Goal: Task Accomplishment & Management: Use online tool/utility

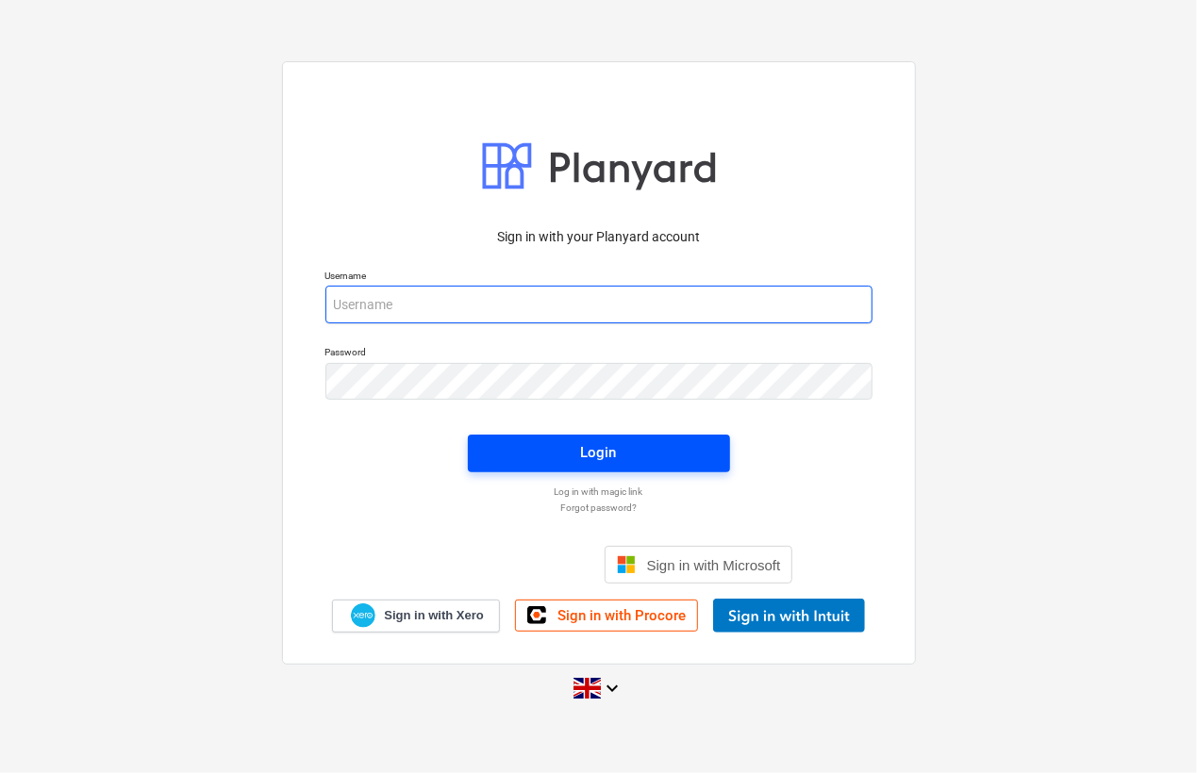
type input "[PERSON_NAME][EMAIL_ADDRESS][PERSON_NAME][DOMAIN_NAME]"
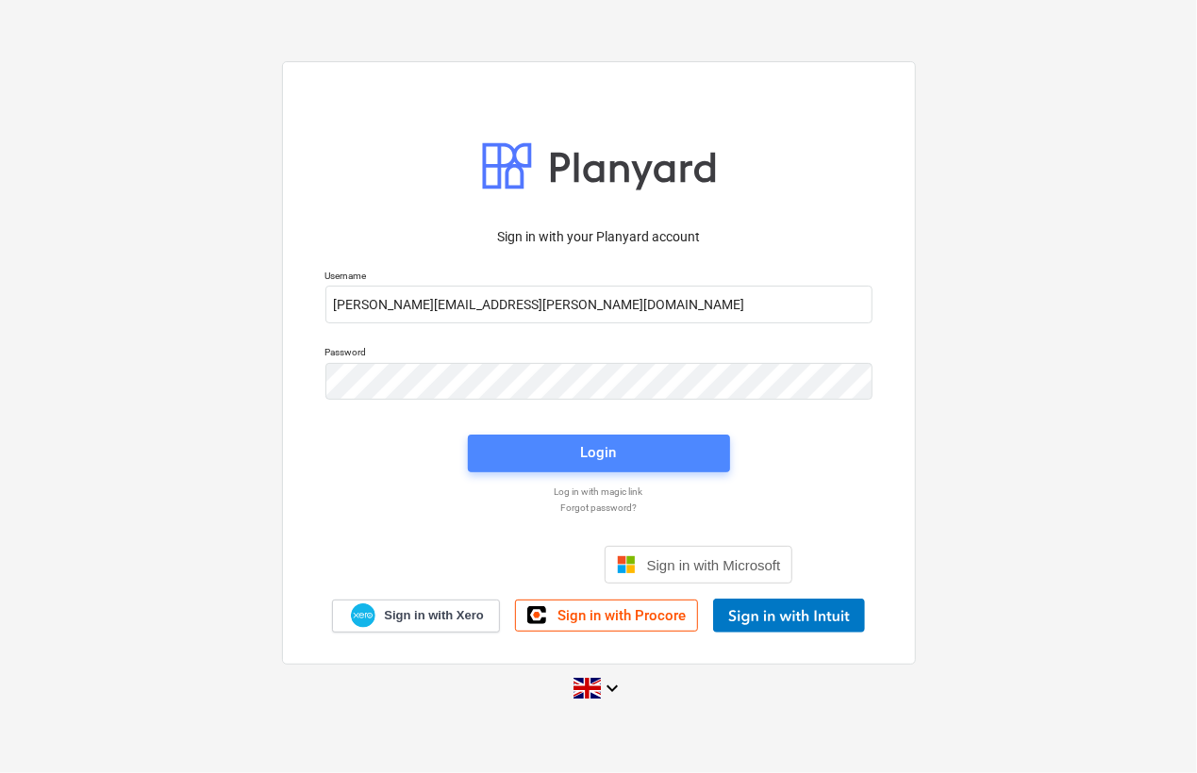
click at [607, 455] on div "Login" at bounding box center [599, 452] width 36 height 25
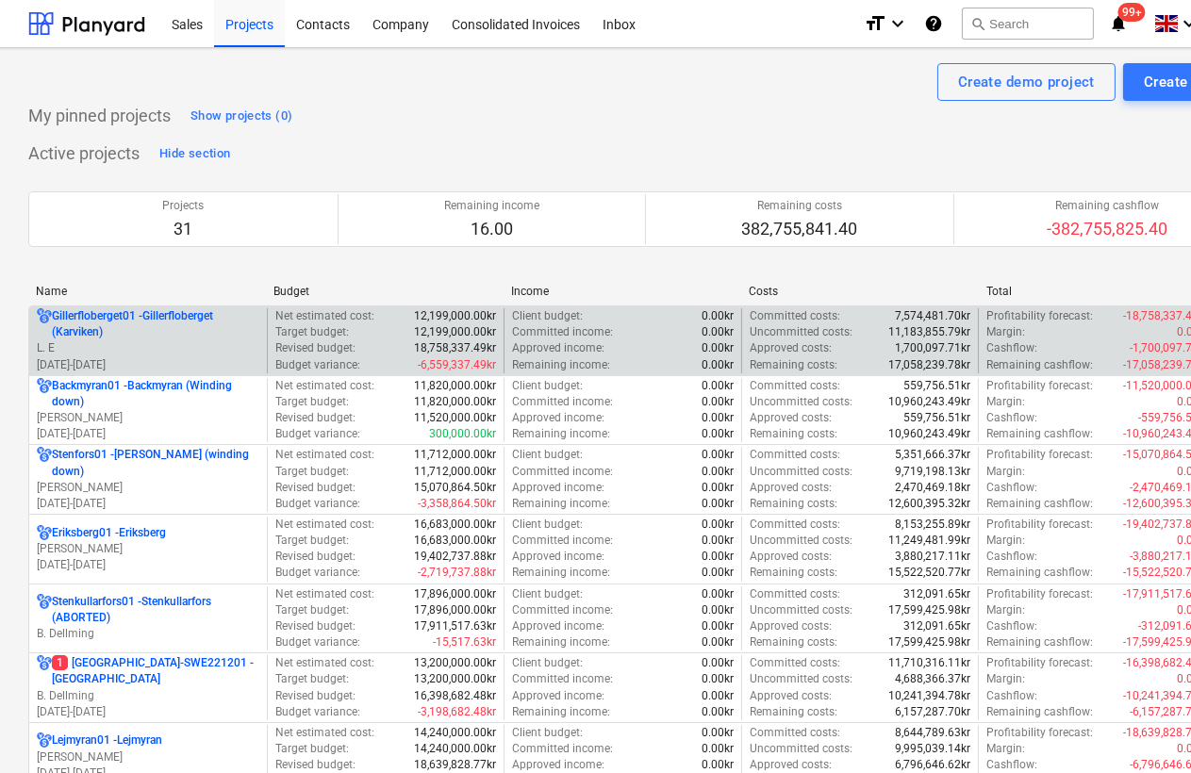
click at [193, 351] on p "L. E" at bounding box center [148, 348] width 223 height 16
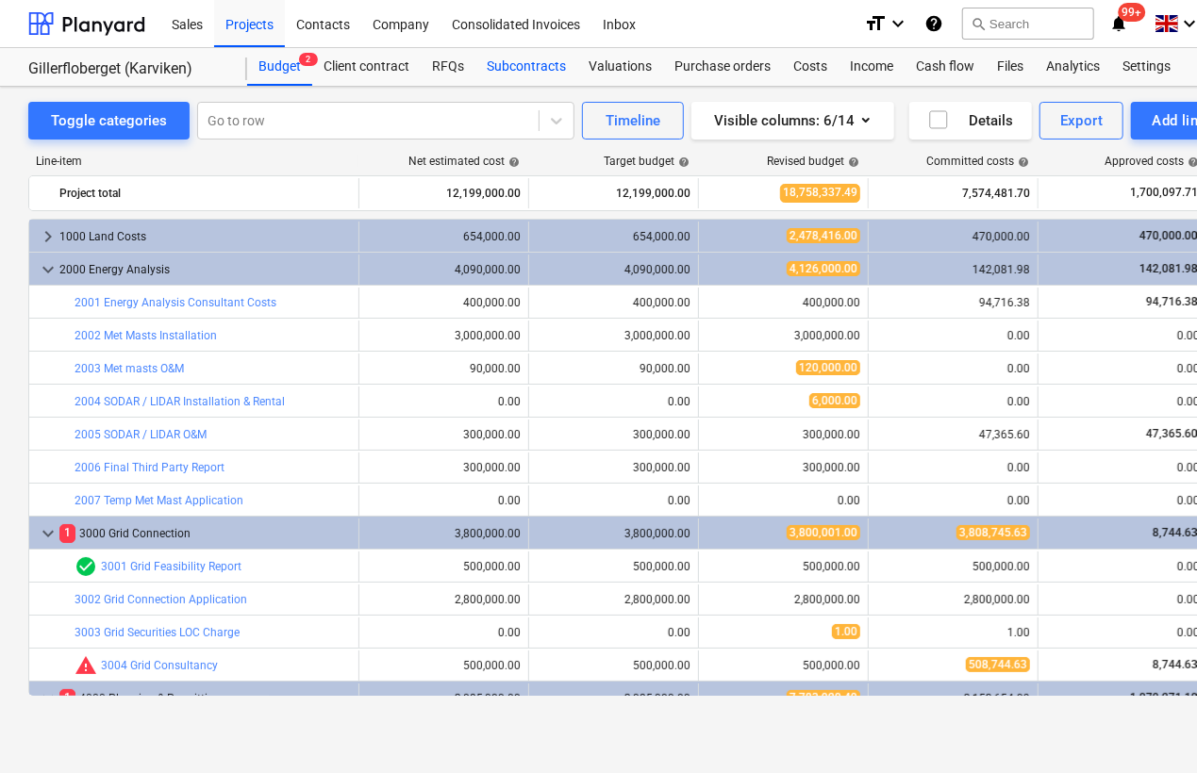
click at [541, 60] on div "Subcontracts" at bounding box center [526, 67] width 102 height 38
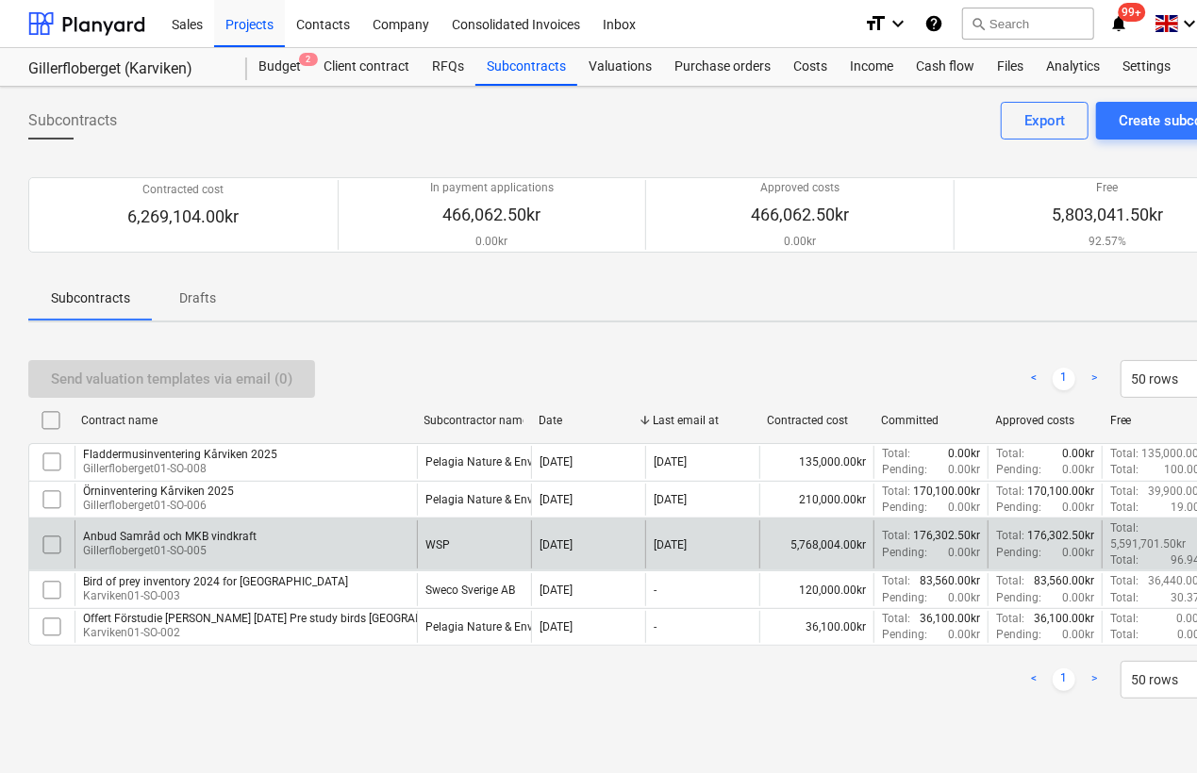
click at [290, 549] on div "Anbud Samråd och MKB vindkraft Gillerfloberget01-SO-005" at bounding box center [246, 545] width 342 height 48
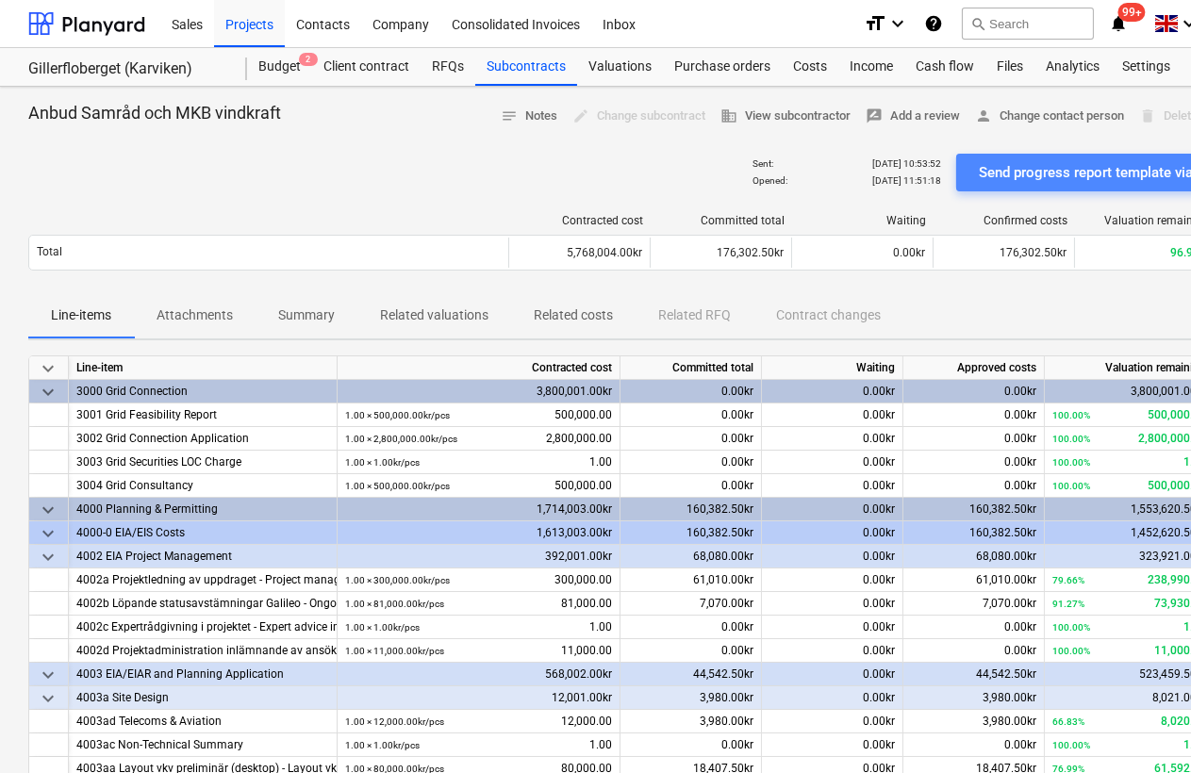
click at [1002, 177] on div "Send progress report template via email" at bounding box center [1105, 172] width 253 height 25
